Goal: Task Accomplishment & Management: Manage account settings

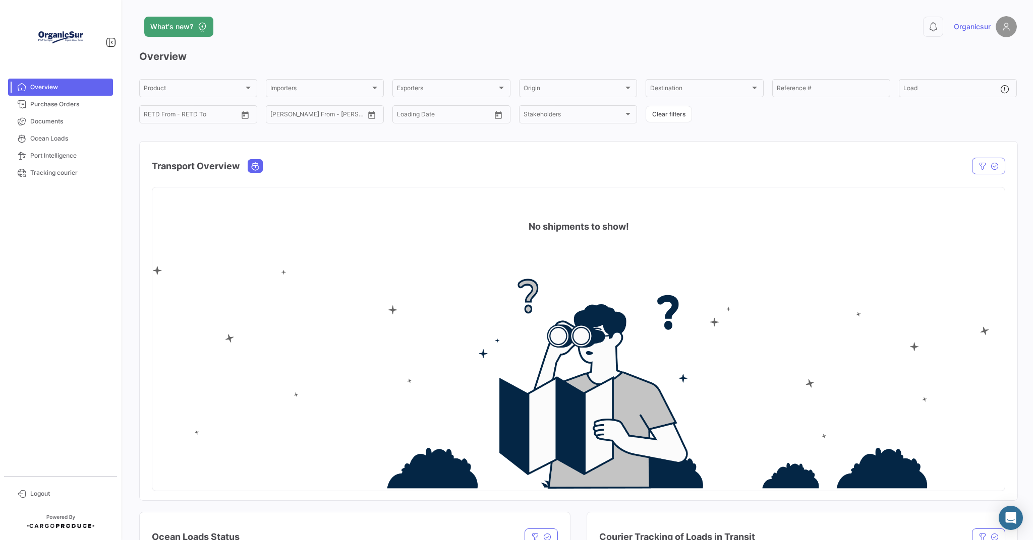
click at [997, 26] on img at bounding box center [1005, 26] width 21 height 21
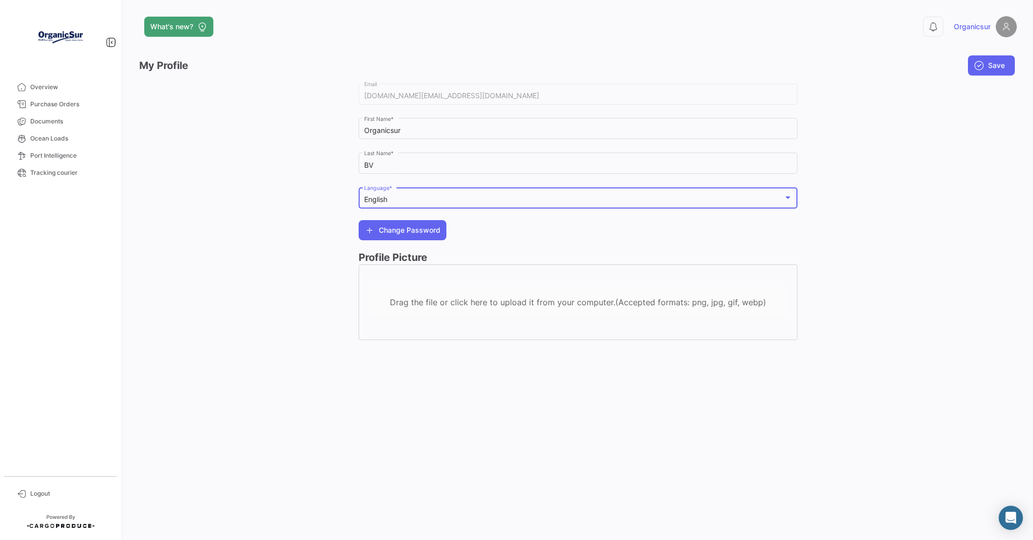
click at [786, 201] on div at bounding box center [787, 198] width 9 height 8
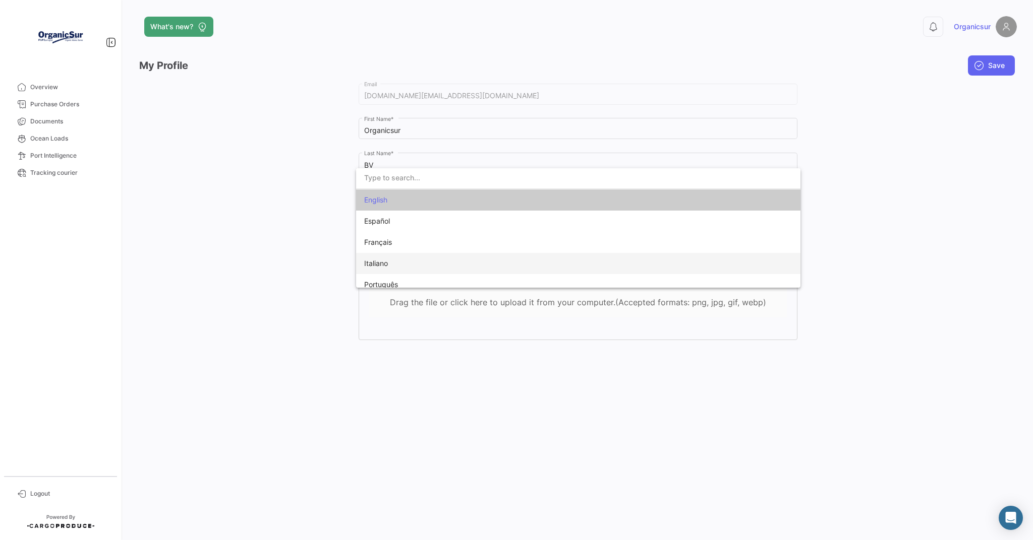
click at [458, 267] on span "Italiano" at bounding box center [434, 263] width 141 height 21
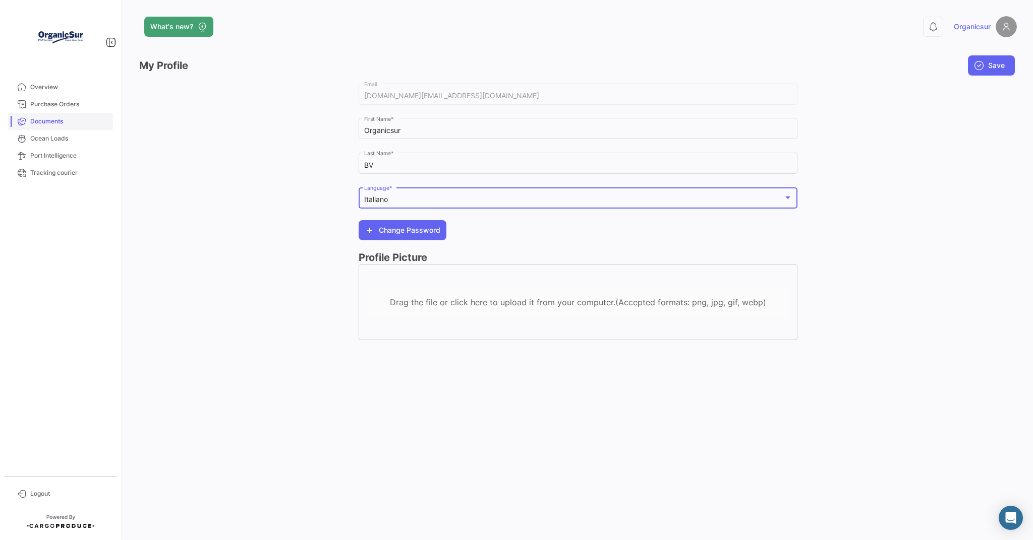
click at [46, 116] on link "Documents" at bounding box center [60, 121] width 105 height 17
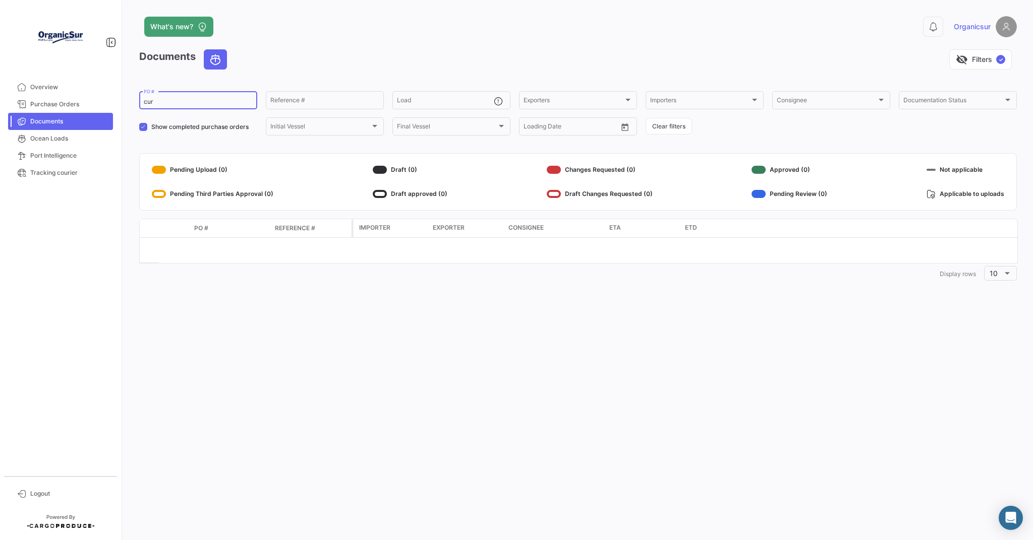
click at [174, 99] on input "cur" at bounding box center [198, 101] width 109 height 7
drag, startPoint x: 164, startPoint y: 105, endPoint x: 125, endPoint y: 107, distance: 38.9
click at [125, 107] on div "What's new? 0 Organicsur Documents visibility_off Filters ✓ cur PO # Reference …" at bounding box center [578, 270] width 910 height 540
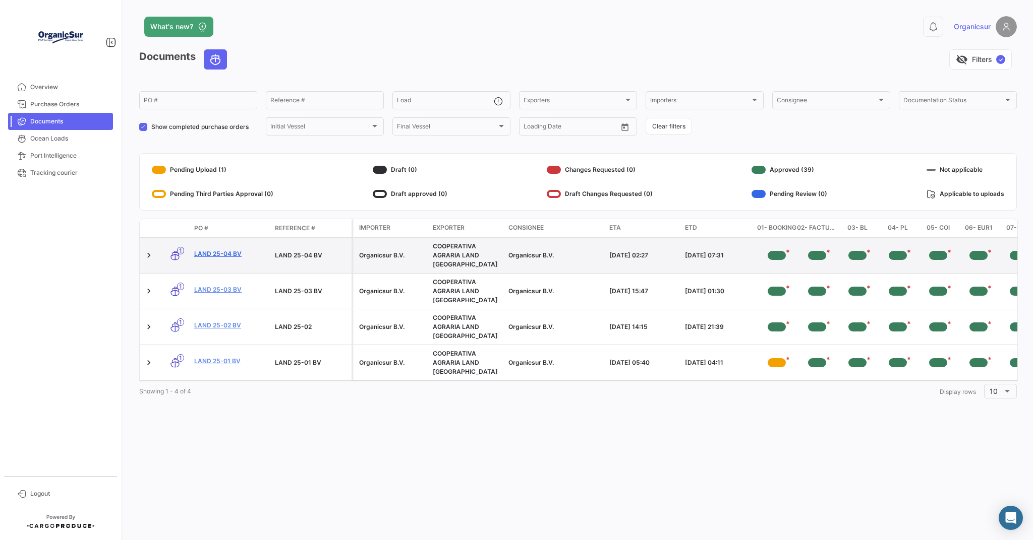
click at [215, 250] on link "LAND 25-04 BV" at bounding box center [230, 254] width 73 height 9
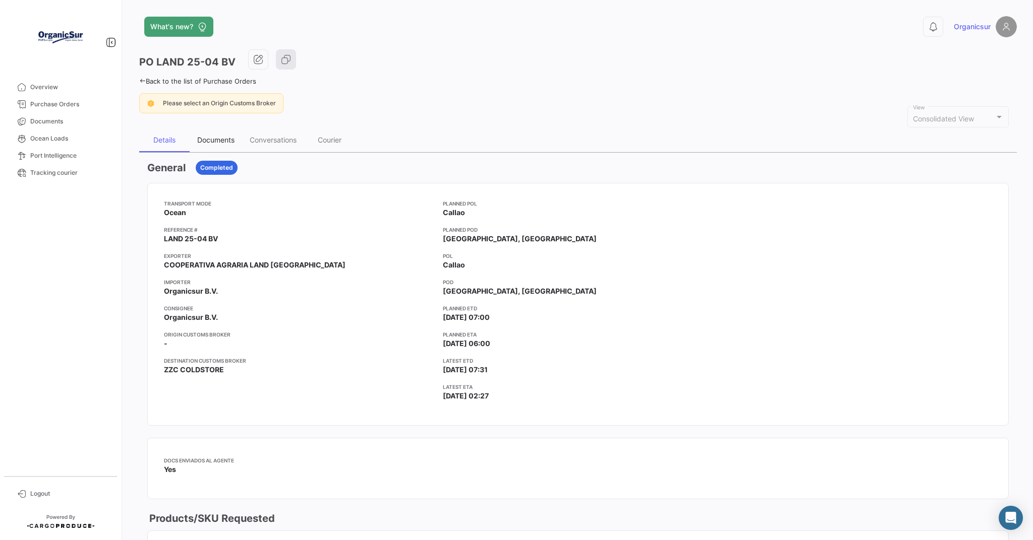
click at [202, 140] on div "Documents" at bounding box center [215, 140] width 37 height 9
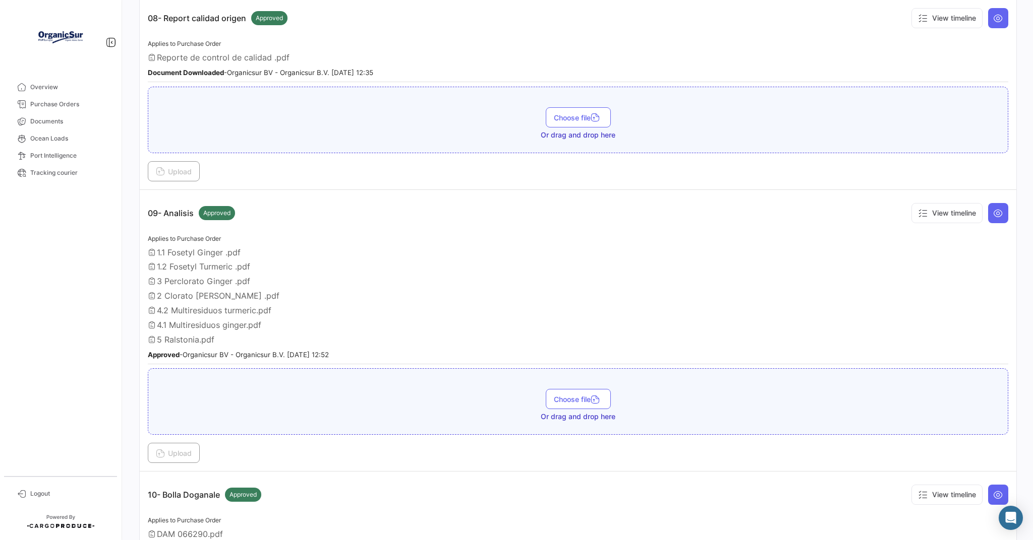
scroll to position [1763, 0]
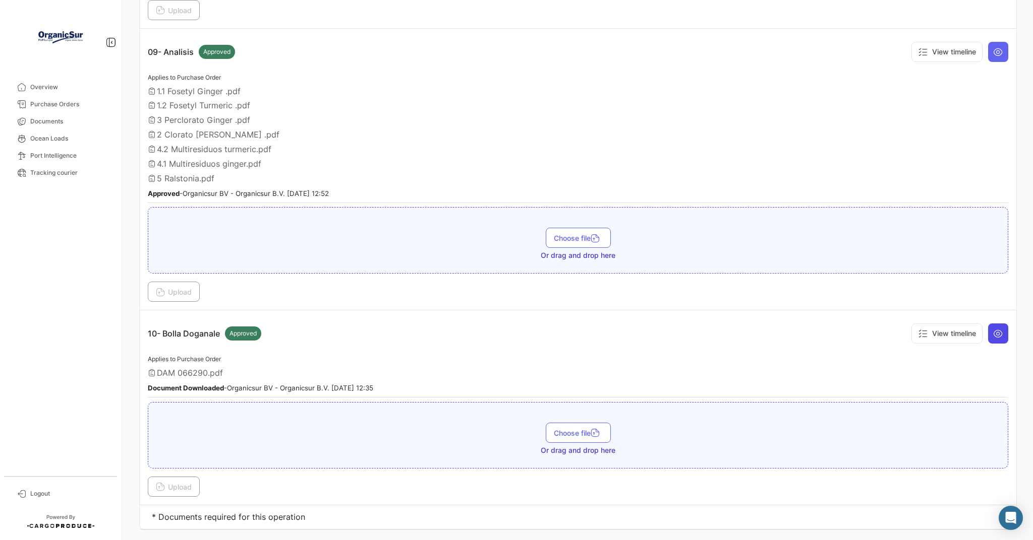
click at [993, 329] on icon at bounding box center [998, 334] width 10 height 10
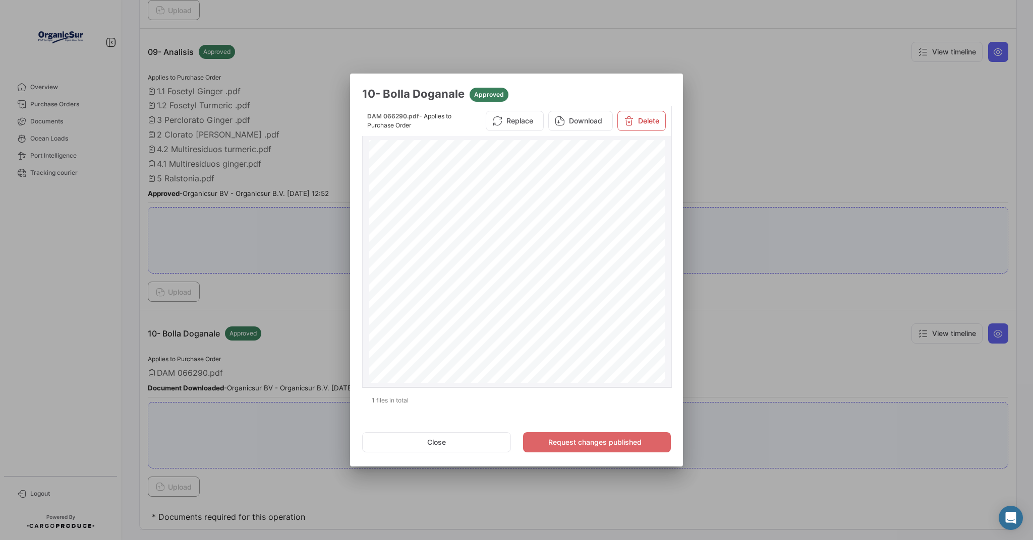
scroll to position [603, 0]
click at [443, 444] on button "Close" at bounding box center [436, 443] width 149 height 20
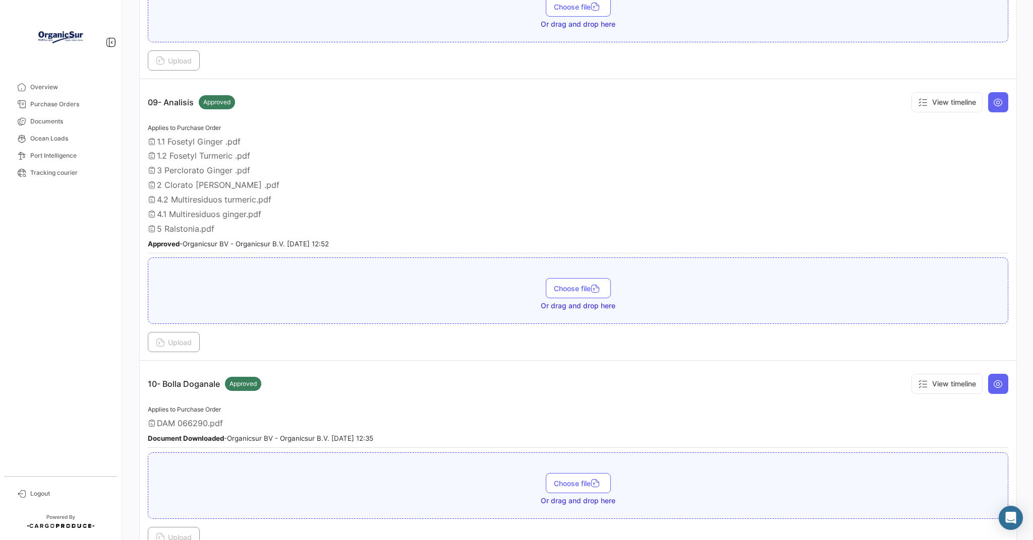
scroll to position [1763, 0]
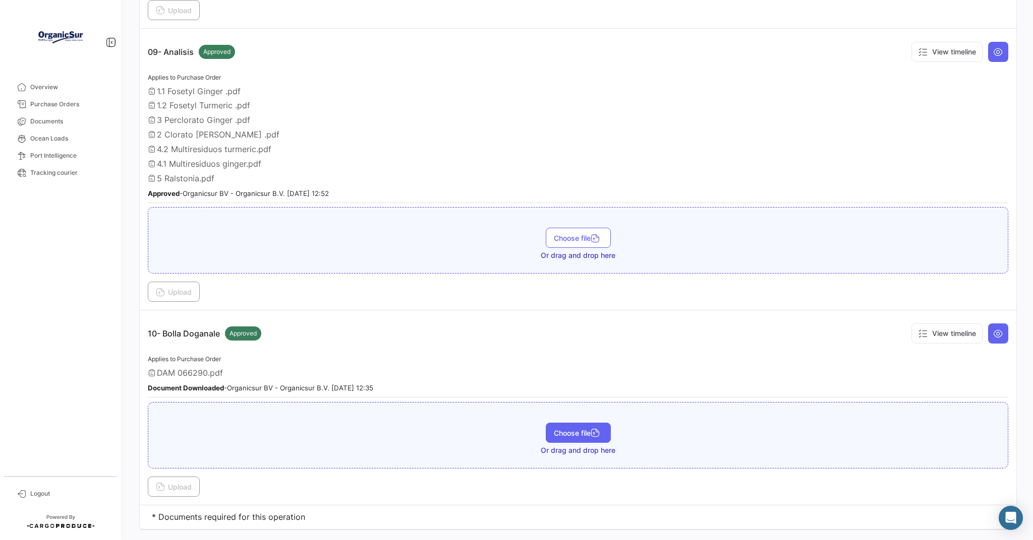
click at [575, 423] on button "Choose file" at bounding box center [578, 433] width 65 height 20
click at [173, 477] on button "Upload" at bounding box center [174, 487] width 52 height 20
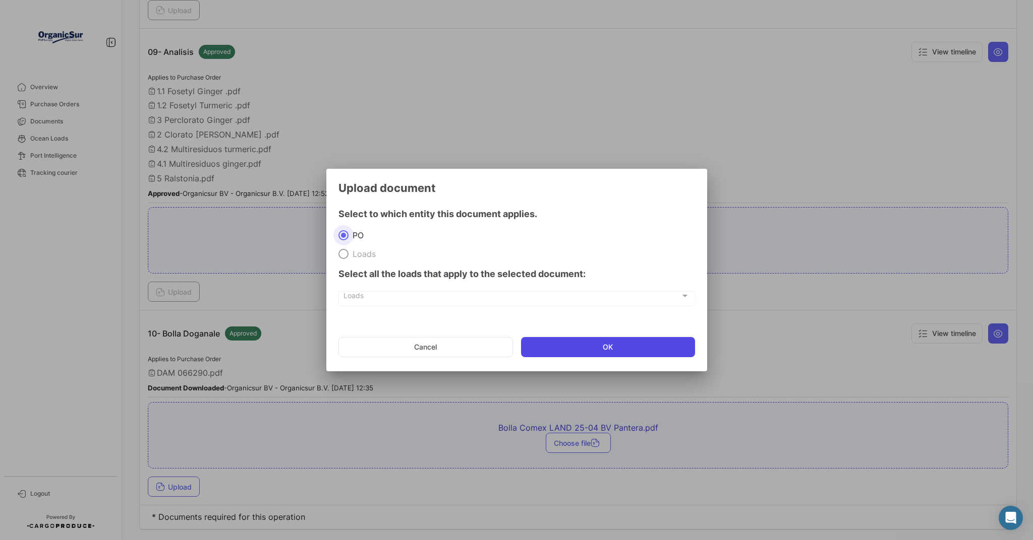
click at [587, 349] on button "OK" at bounding box center [608, 347] width 174 height 20
